Goal: Entertainment & Leisure: Consume media (video, audio)

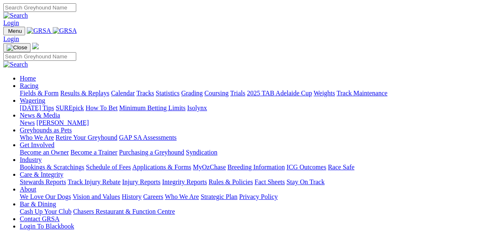
click at [20, 90] on link "Fields & Form" at bounding box center [39, 93] width 39 height 7
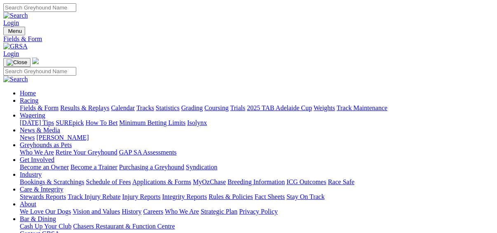
click at [84, 105] on link "Results & Replays" at bounding box center [84, 108] width 49 height 7
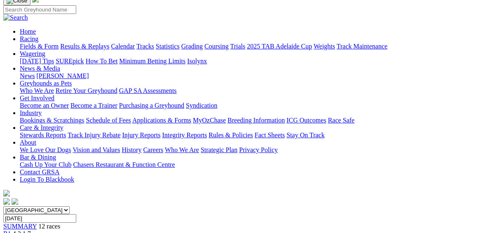
scroll to position [66, 0]
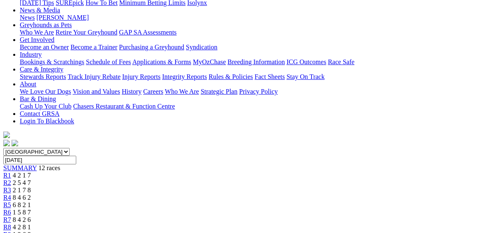
scroll to position [132, 0]
